Goal: Complete application form

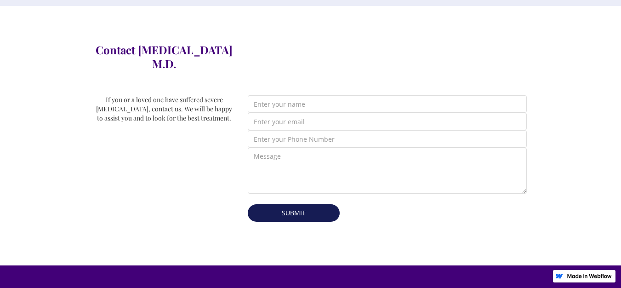
scroll to position [276, 0]
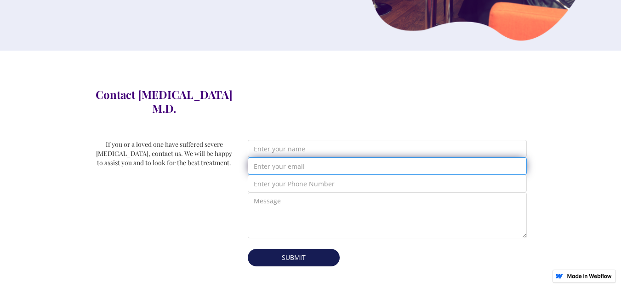
drag, startPoint x: 264, startPoint y: 155, endPoint x: 283, endPoint y: 158, distance: 19.0
click at [274, 157] on input "Email Form" at bounding box center [387, 165] width 279 height 17
type input "[EMAIL_ADDRESS][DOMAIN_NAME]"
type input "[PERSON_NAME]"
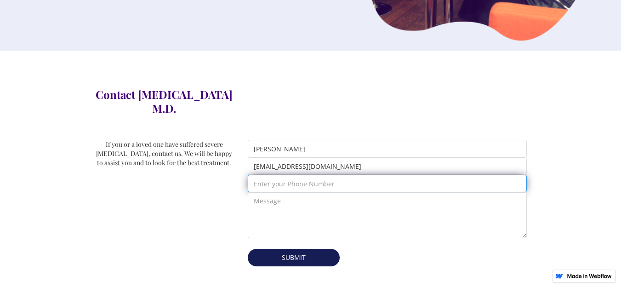
type input "8432121094"
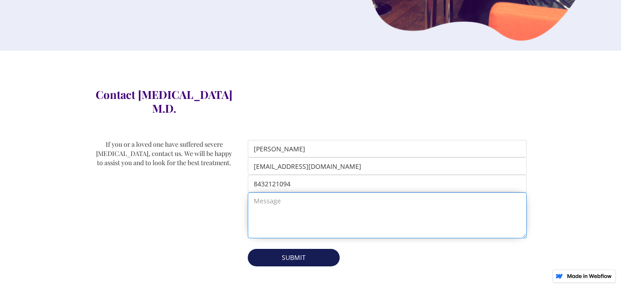
drag, startPoint x: 302, startPoint y: 195, endPoint x: 100, endPoint y: 137, distance: 209.6
click at [301, 195] on textarea "Email Form" at bounding box center [387, 215] width 279 height 46
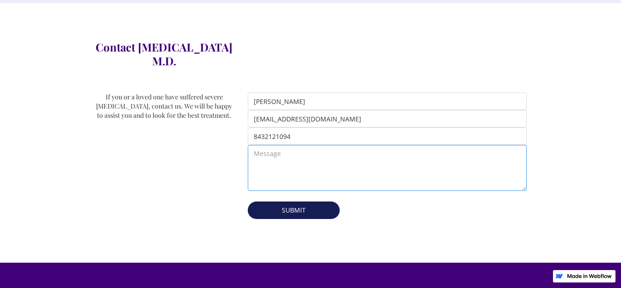
scroll to position [368, 0]
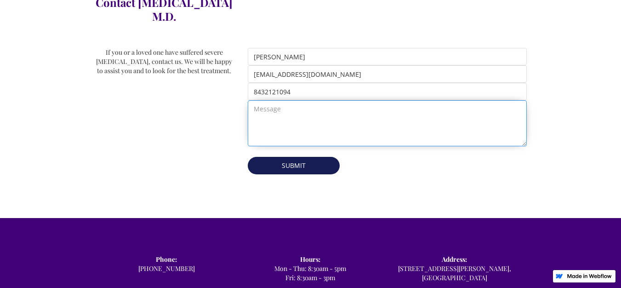
drag, startPoint x: 439, startPoint y: 116, endPoint x: 379, endPoint y: 114, distance: 60.3
click at [439, 117] on textarea "Email Form" at bounding box center [387, 123] width 279 height 46
paste textarea "Loremi DOL si ame consect adipiscin elitsed (doei’te inci ut lab etdo!) Magn al…"
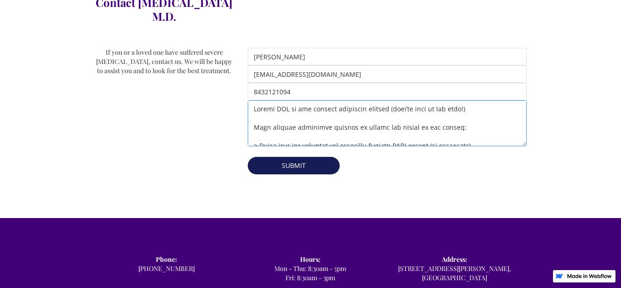
scroll to position [252, 0]
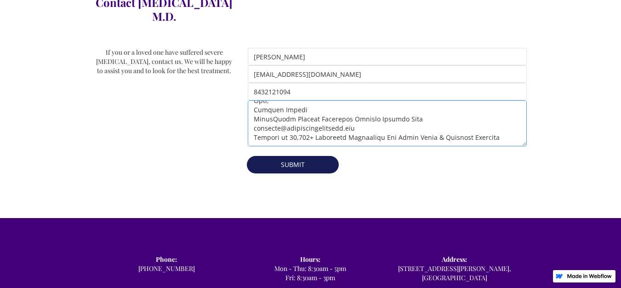
type textarea "Loremi DOL si ame consect adipiscin elitsed (doei’te inci ut lab etdo!) Magn al…"
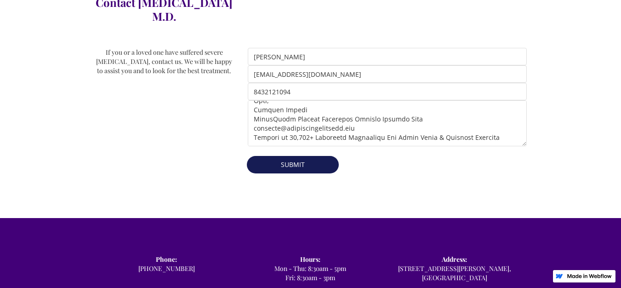
click at [297, 156] on input "Submit" at bounding box center [293, 164] width 92 height 17
type input "Please wait..."
